Goal: Task Accomplishment & Management: Use online tool/utility

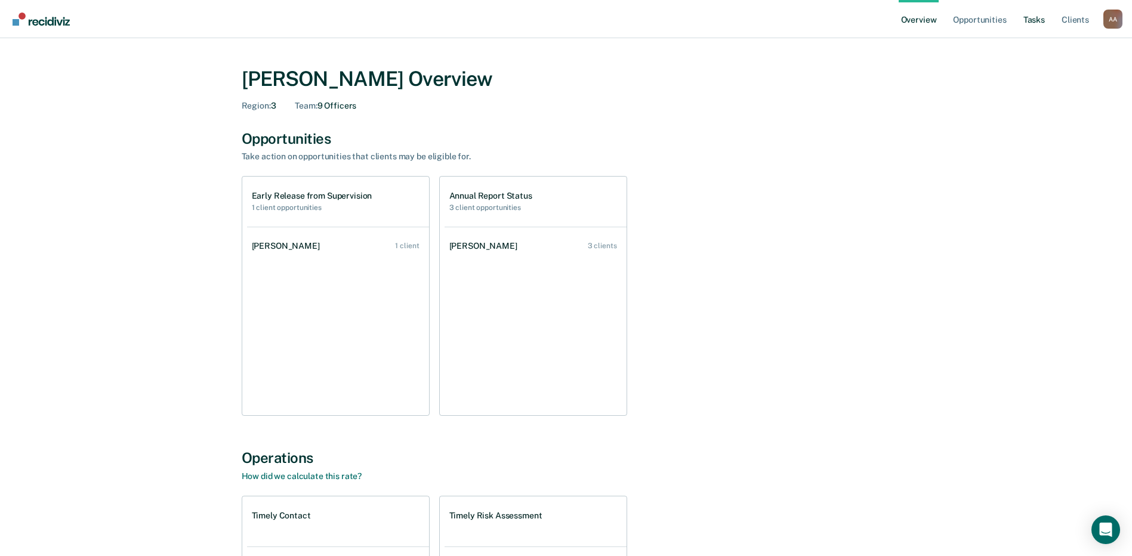
click at [566, 20] on link "Tasks" at bounding box center [1034, 19] width 26 height 38
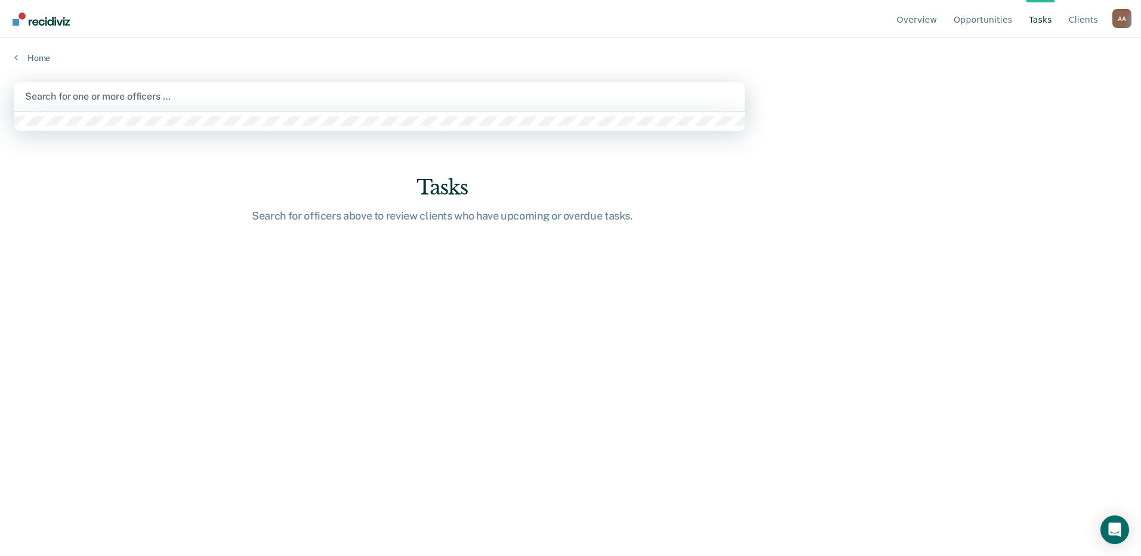
click at [341, 101] on div at bounding box center [379, 96] width 709 height 14
type input "[PERSON_NAME]"
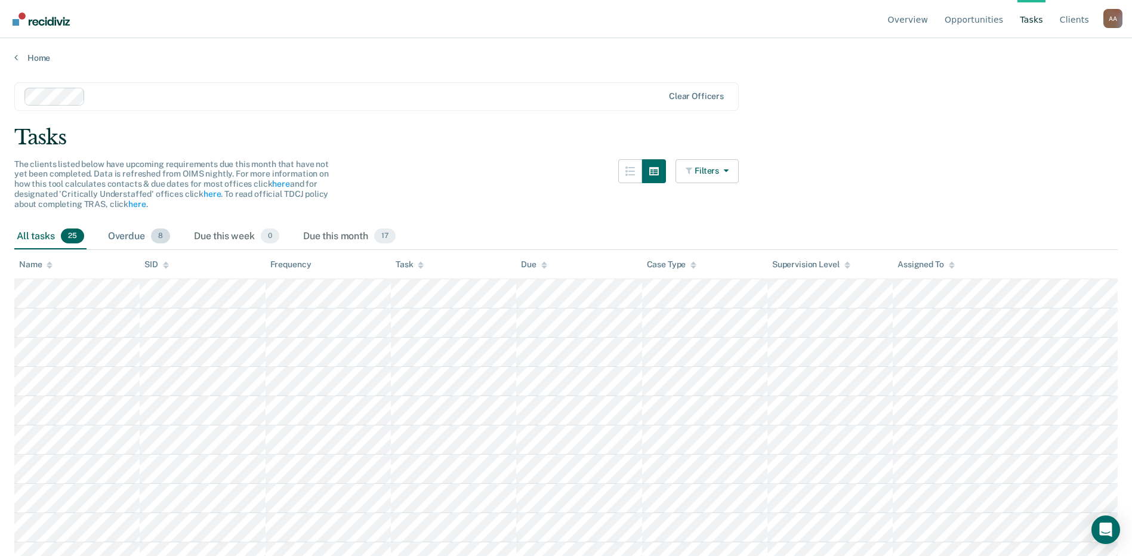
click at [116, 234] on div "Overdue 8" at bounding box center [139, 237] width 67 height 26
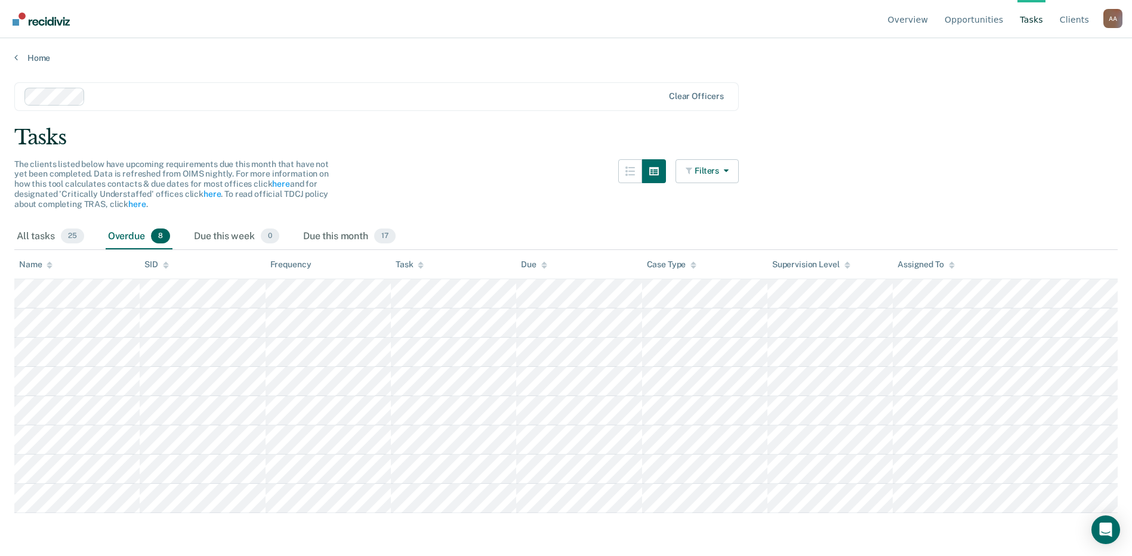
click at [116, 234] on div "Overdue 8" at bounding box center [139, 237] width 67 height 26
click at [344, 239] on div "Due this month 17" at bounding box center [349, 237] width 97 height 26
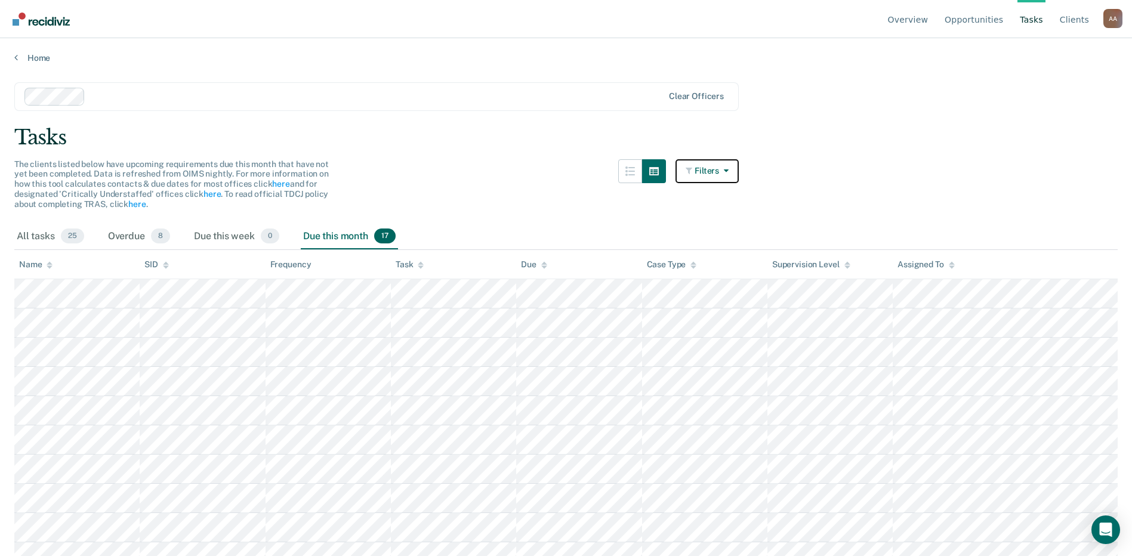
click at [566, 175] on button "Filters" at bounding box center [706, 171] width 63 height 24
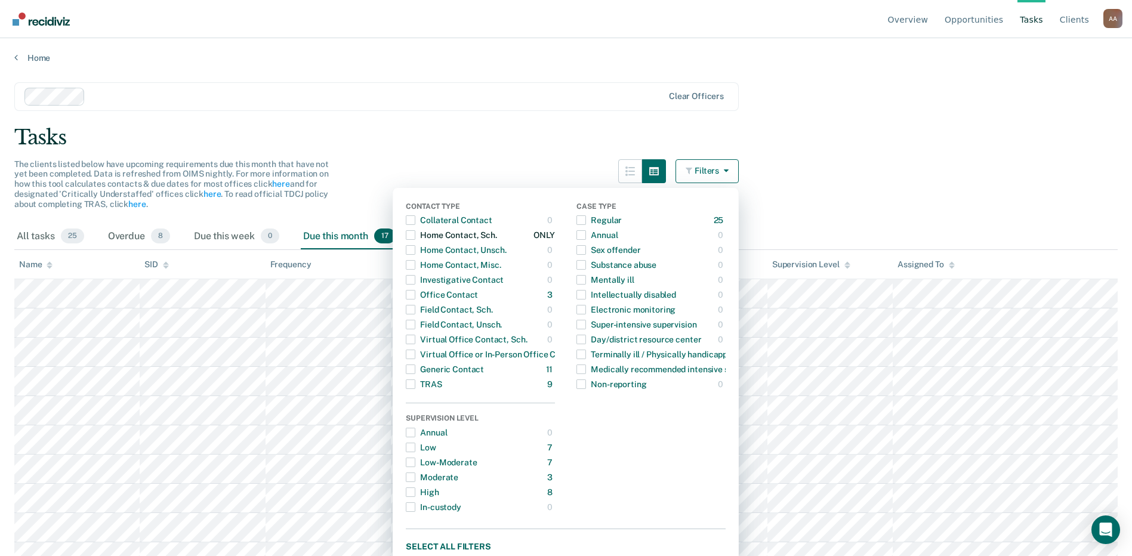
click at [415, 234] on span "Dropdown Menu" at bounding box center [411, 235] width 10 height 10
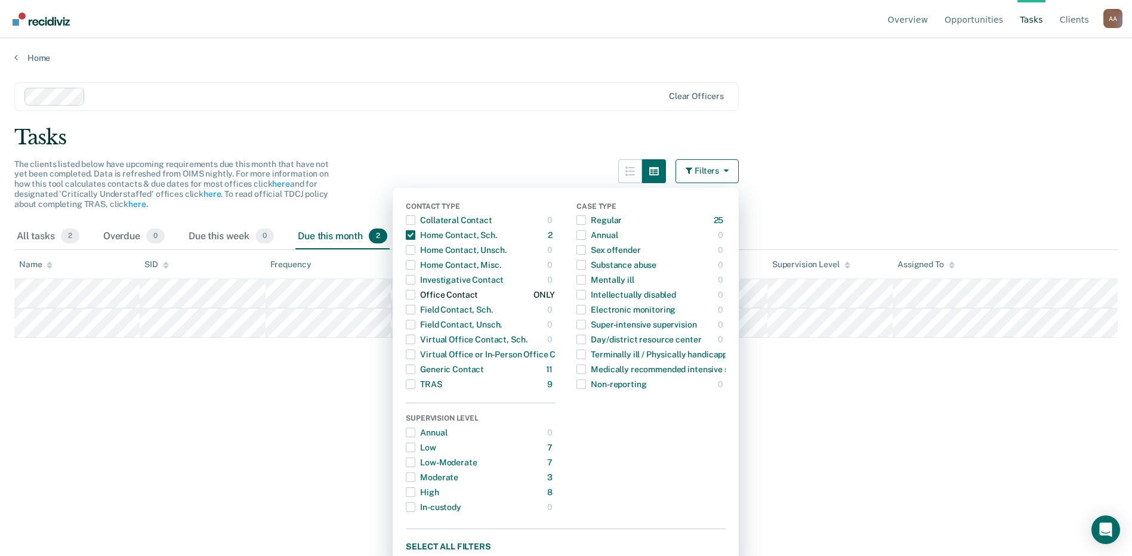
click at [413, 294] on span "Dropdown Menu" at bounding box center [411, 295] width 10 height 10
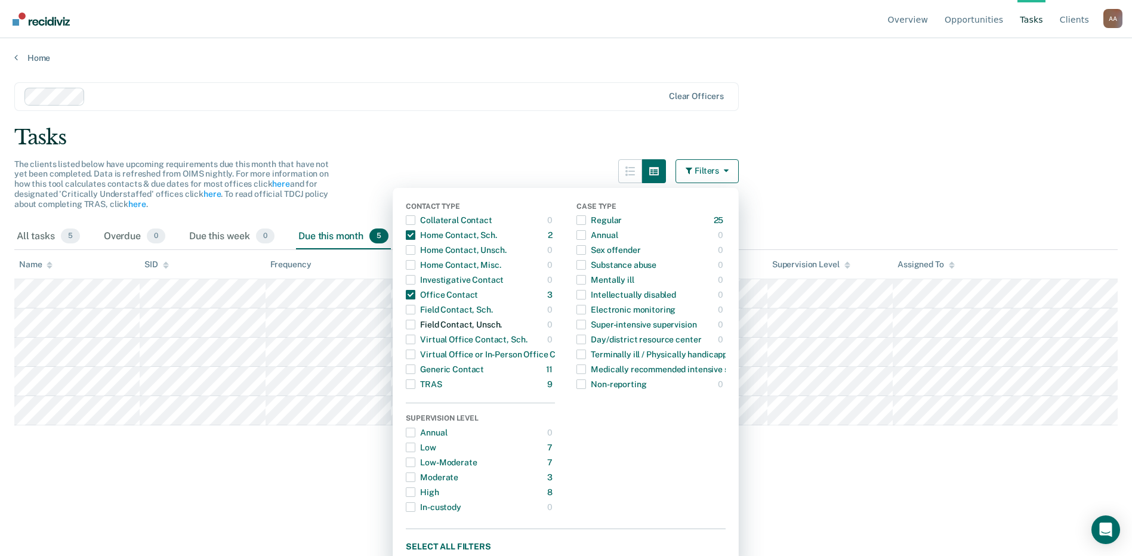
click at [555, 317] on div "0" at bounding box center [551, 324] width 8 height 19
click at [415, 311] on span "Dropdown Menu" at bounding box center [411, 310] width 10 height 10
click at [415, 355] on span "Dropdown Menu" at bounding box center [411, 355] width 10 height 10
click at [415, 369] on span "Dropdown Menu" at bounding box center [411, 370] width 10 height 10
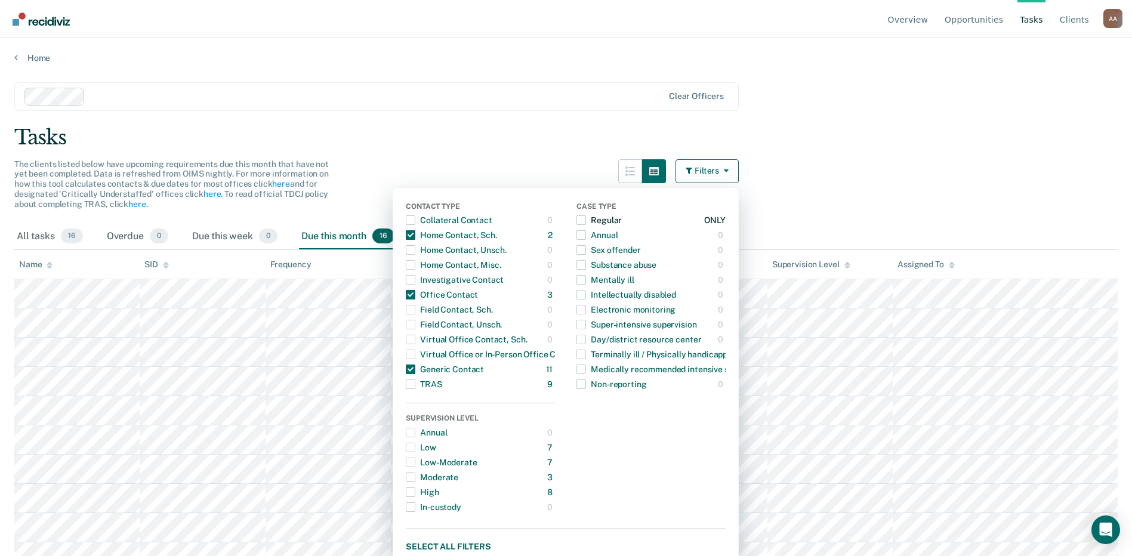
click at [566, 224] on span "Dropdown Menu" at bounding box center [581, 220] width 10 height 10
click at [566, 171] on icon "button" at bounding box center [724, 170] width 10 height 8
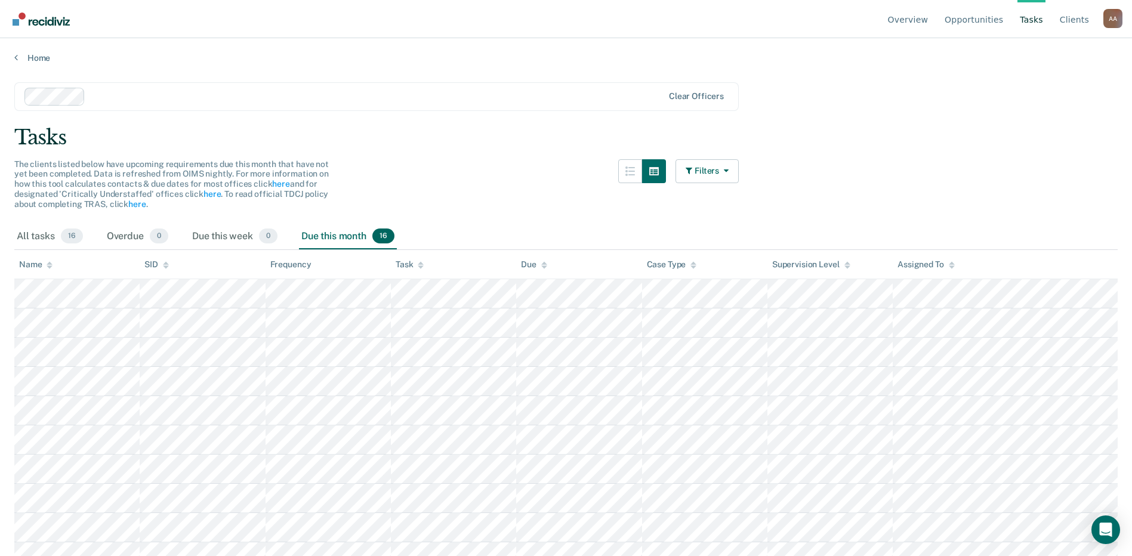
click at [566, 185] on main "Clear officers Tasks The clients listed below have upcoming requirements due th…" at bounding box center [566, 307] width 1132 height 489
click at [566, 165] on main "Clear officers Tasks The clients listed below have upcoming requirements due th…" at bounding box center [566, 307] width 1132 height 489
click at [566, 163] on main "Clear officers Tasks The clients listed below have upcoming requirements due th…" at bounding box center [566, 307] width 1132 height 489
click at [566, 171] on main "Clear officers Tasks The clients listed below have upcoming requirements due th…" at bounding box center [566, 307] width 1132 height 489
click at [566, 187] on main "Clear officers Tasks The clients listed below have upcoming requirements due th…" at bounding box center [566, 307] width 1132 height 489
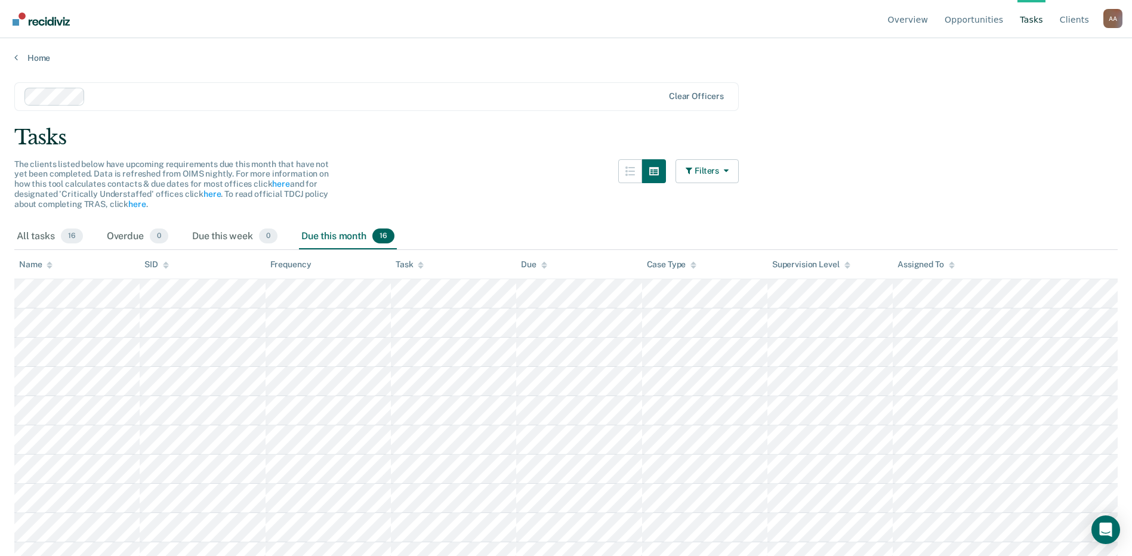
click at [566, 187] on main "Clear officers Tasks The clients listed below have upcoming requirements due th…" at bounding box center [566, 307] width 1132 height 489
click at [535, 217] on div "The clients listed below have upcoming requirements due this month that have no…" at bounding box center [376, 191] width 724 height 64
click at [566, 215] on main "Clear officers Tasks The clients listed below have upcoming requirements due th…" at bounding box center [566, 307] width 1132 height 489
click at [566, 168] on button "Filters" at bounding box center [706, 171] width 63 height 24
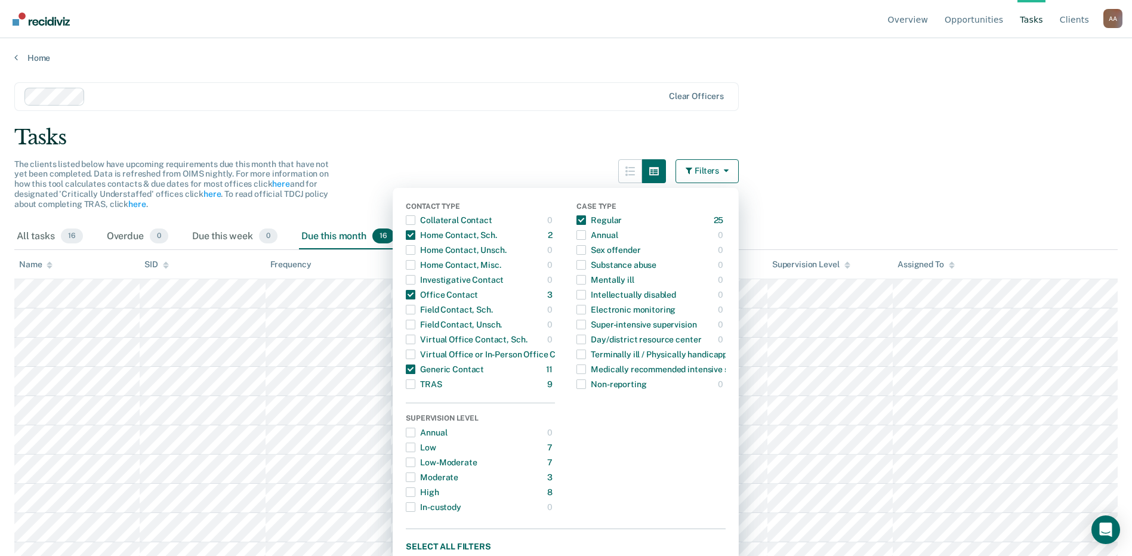
click at [566, 91] on main "Clear officers Tasks The clients listed below have upcoming requirements due th…" at bounding box center [566, 307] width 1132 height 489
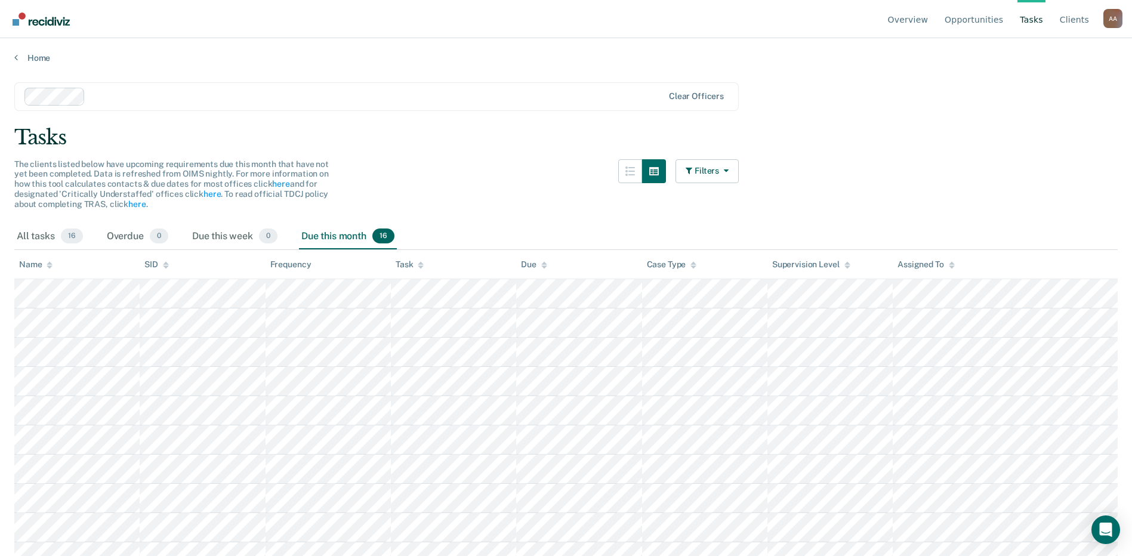
click at [566, 165] on main "Clear officers Tasks The clients listed below have upcoming requirements due th…" at bounding box center [566, 307] width 1132 height 489
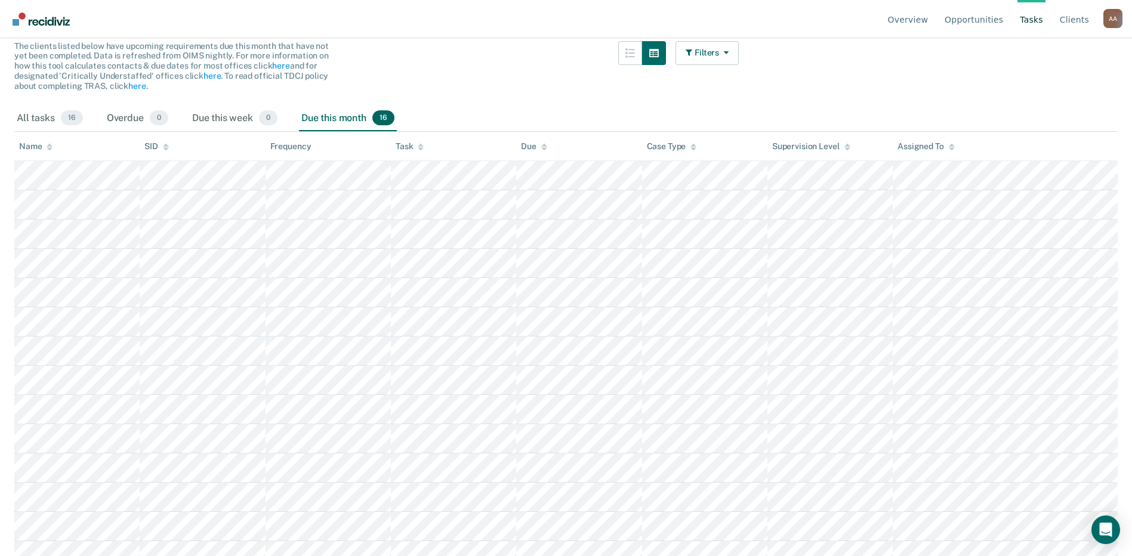
scroll to position [119, 0]
click at [422, 142] on icon at bounding box center [421, 146] width 6 height 8
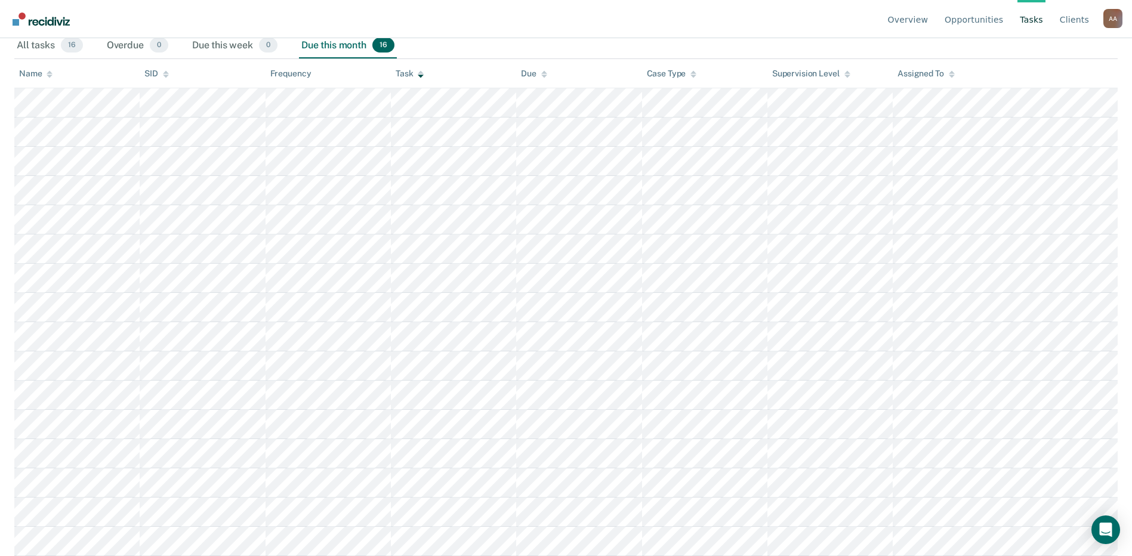
scroll to position [0, 0]
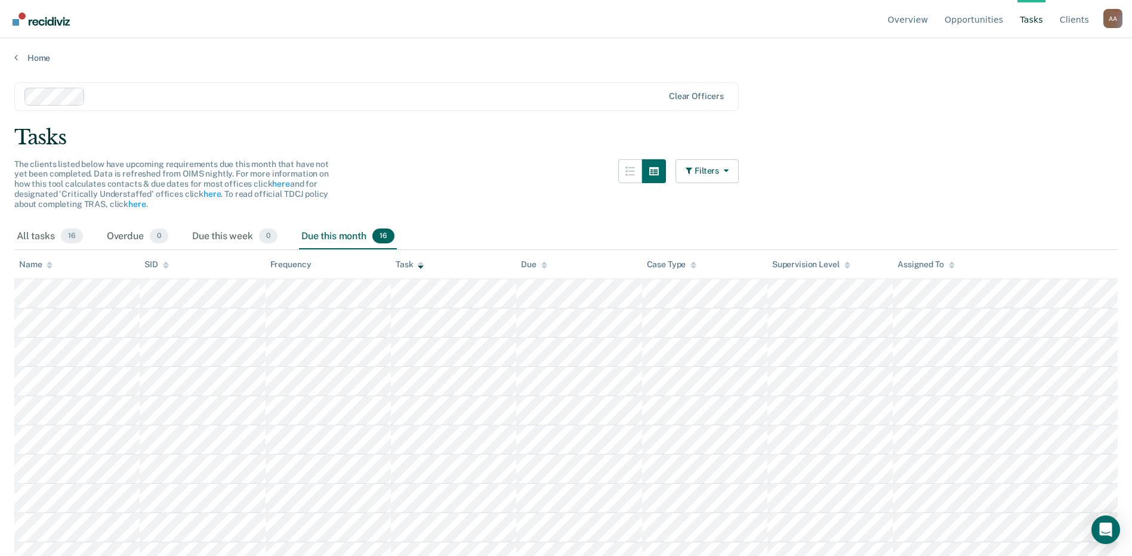
click at [524, 186] on div "The clients listed below have upcoming requirements due this month that have no…" at bounding box center [376, 191] width 724 height 64
click at [566, 191] on main "Clear officers Tasks The clients listed below have upcoming requirements due th…" at bounding box center [566, 307] width 1132 height 489
click at [566, 164] on main "Clear officers Tasks The clients listed below have upcoming requirements due th…" at bounding box center [566, 307] width 1132 height 489
click at [566, 200] on main "Clear officers Tasks The clients listed below have upcoming requirements due th…" at bounding box center [566, 307] width 1132 height 489
click at [553, 230] on div "All tasks 16 Overdue 0 Due this week 0 Due this month 16" at bounding box center [565, 237] width 1103 height 26
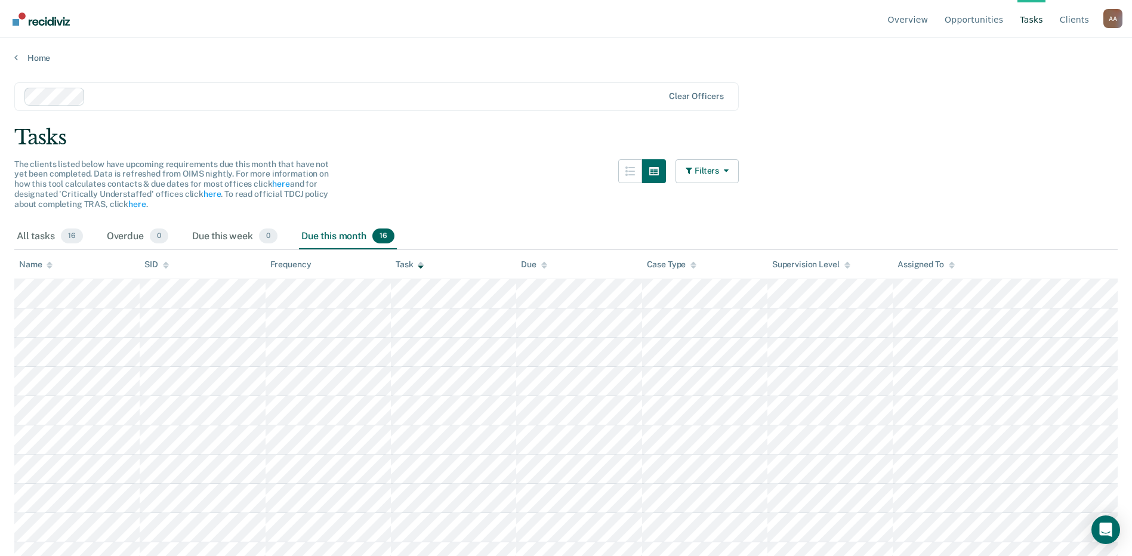
click at [170, 100] on div at bounding box center [376, 96] width 573 height 14
click at [159, 26] on nav "Overview Opportunities Tasks Client s [PERSON_NAME] A A Profile How it works Lo…" at bounding box center [566, 19] width 1113 height 38
click at [566, 135] on div "Tasks" at bounding box center [565, 137] width 1103 height 24
drag, startPoint x: 810, startPoint y: 116, endPoint x: 810, endPoint y: 95, distance: 20.9
click at [566, 116] on main "Clear officers Tasks The clients listed below have upcoming requirements due th…" at bounding box center [566, 307] width 1132 height 489
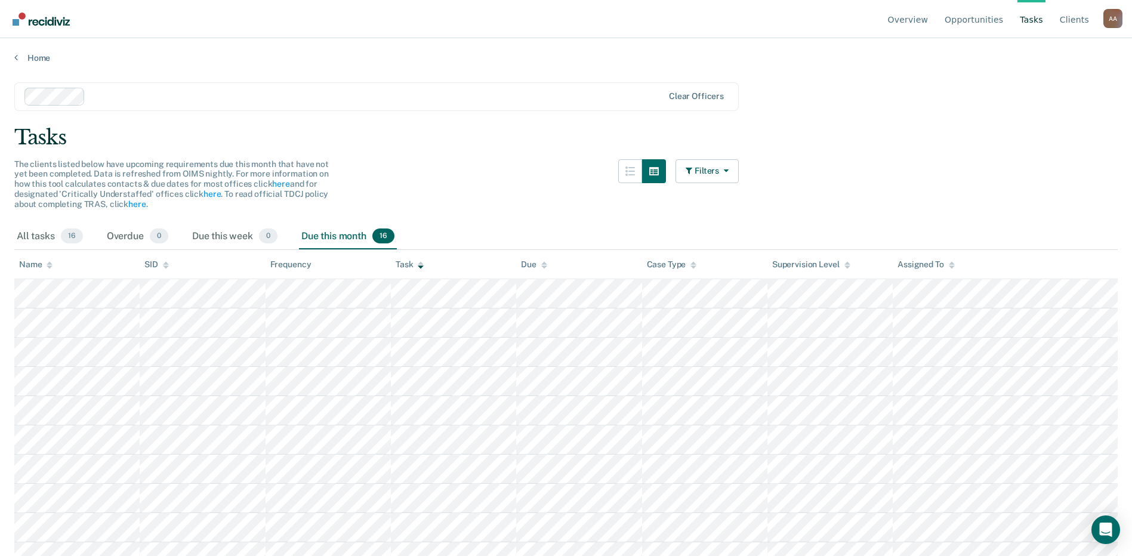
drag, startPoint x: 867, startPoint y: 51, endPoint x: 725, endPoint y: 47, distance: 142.6
click at [566, 52] on div "Home" at bounding box center [566, 50] width 1132 height 25
drag, startPoint x: 647, startPoint y: 42, endPoint x: 475, endPoint y: 33, distance: 172.1
click at [566, 42] on div "Home" at bounding box center [566, 50] width 1132 height 25
